Goal: Navigation & Orientation: Find specific page/section

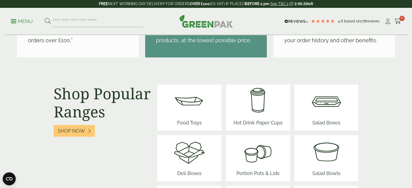
scroll to position [678, 0]
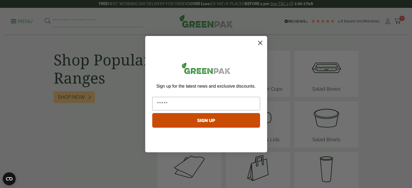
click at [259, 43] on circle "Close dialog" at bounding box center [260, 42] width 9 height 9
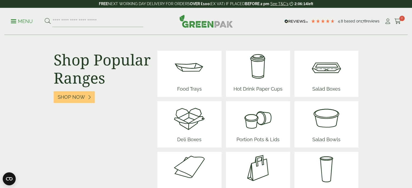
scroll to position [705, 0]
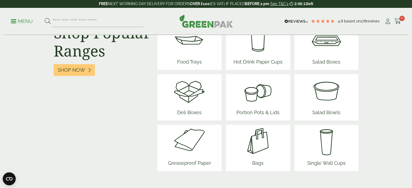
click at [258, 97] on img at bounding box center [258, 90] width 47 height 33
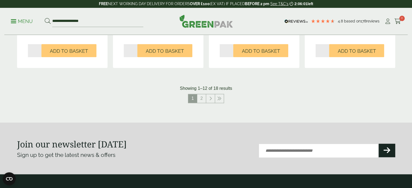
scroll to position [596, 0]
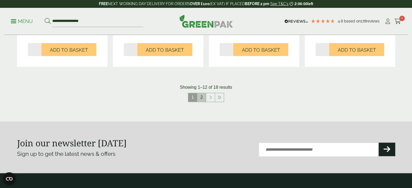
click at [202, 97] on link "2" at bounding box center [201, 97] width 9 height 9
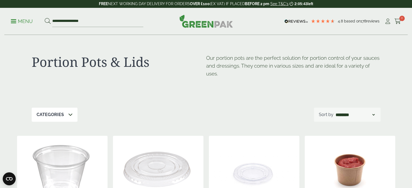
click at [204, 24] on img at bounding box center [206, 21] width 54 height 13
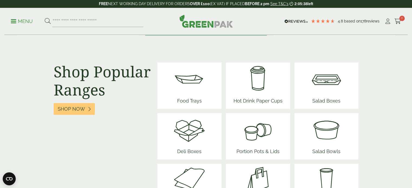
scroll to position [678, 0]
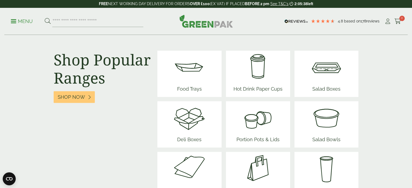
click at [323, 125] on img at bounding box center [326, 117] width 33 height 33
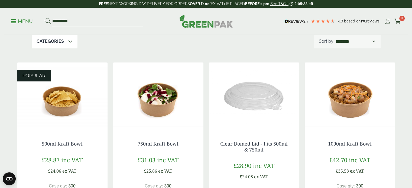
scroll to position [108, 0]
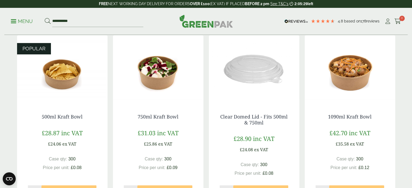
click at [158, 79] on img at bounding box center [158, 70] width 91 height 68
